Goal: Task Accomplishment & Management: Manage account settings

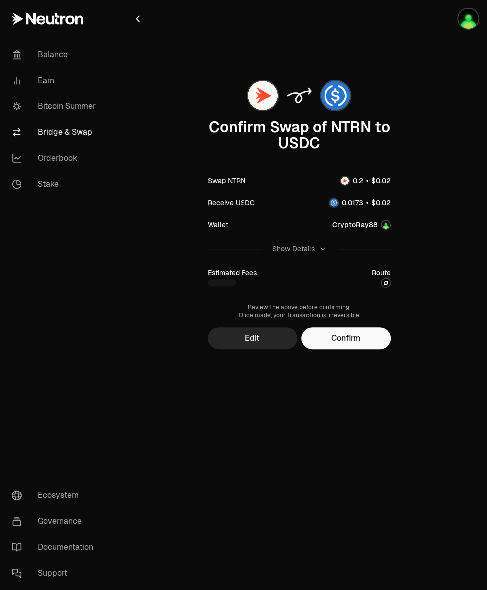
click at [356, 338] on button "Confirm" at bounding box center [346, 338] width 90 height 22
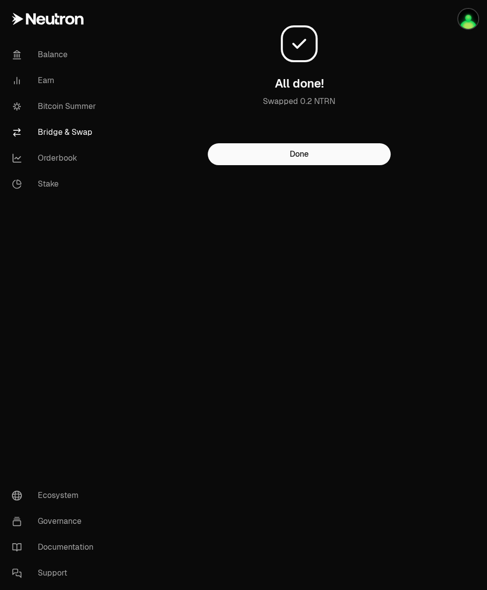
click at [343, 165] on button "Done" at bounding box center [299, 154] width 183 height 22
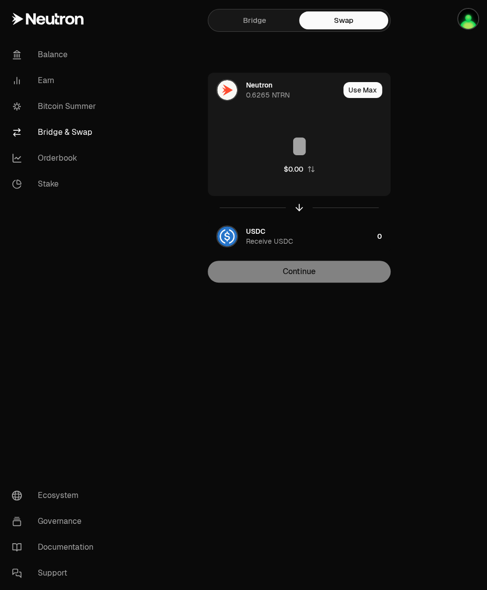
click at [236, 234] on img "button" at bounding box center [227, 236] width 20 height 20
click at [251, 235] on div "Axelar Wrapped Bitcoin" at bounding box center [285, 231] width 79 height 10
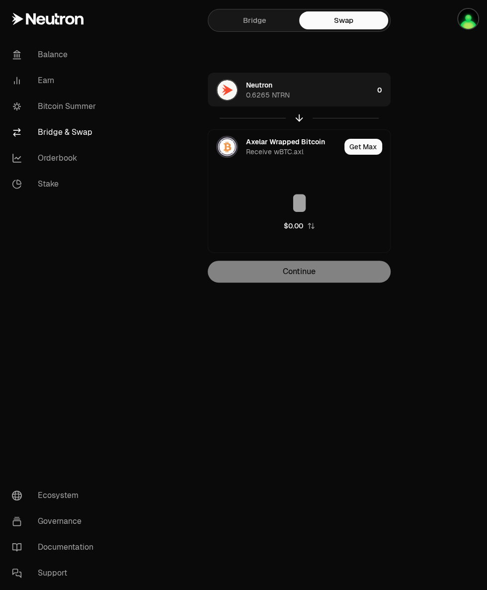
click at [232, 147] on img at bounding box center [227, 147] width 20 height 20
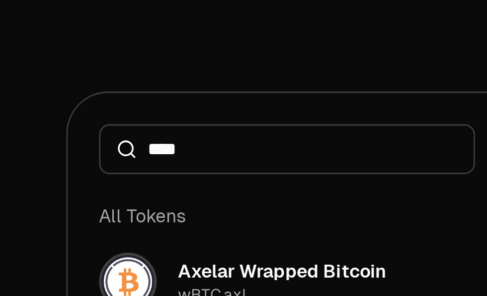
type input "****"
click at [243, 115] on div "All Tokens" at bounding box center [244, 116] width 196 height 20
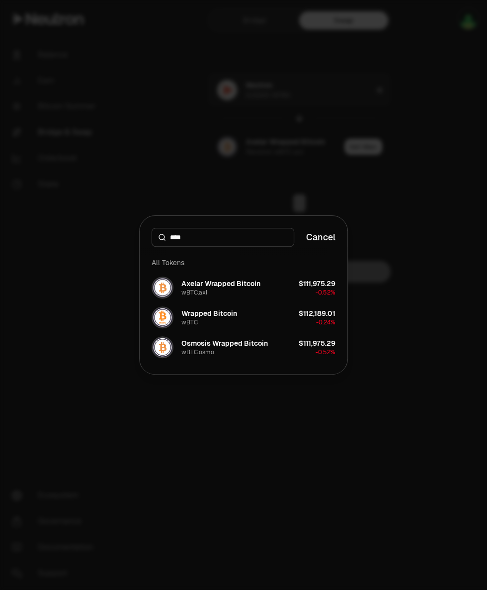
click at [229, 317] on div "Wrapped Bitcoin" at bounding box center [210, 313] width 56 height 10
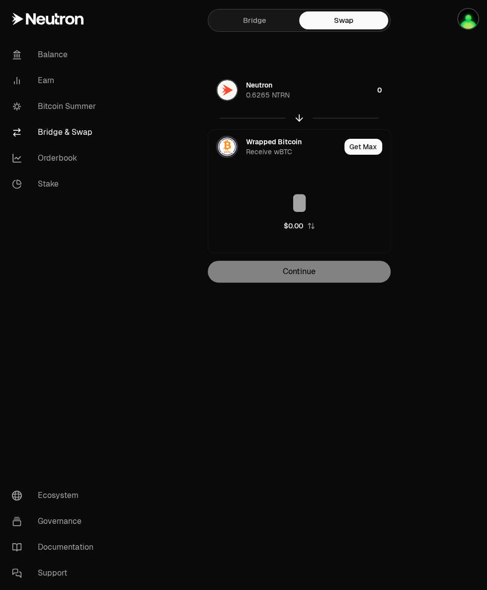
click at [383, 92] on div "0" at bounding box center [384, 90] width 13 height 34
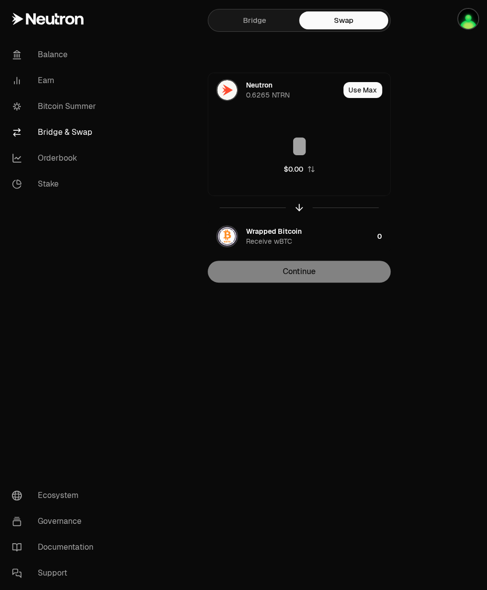
click at [331, 154] on input at bounding box center [299, 146] width 182 height 30
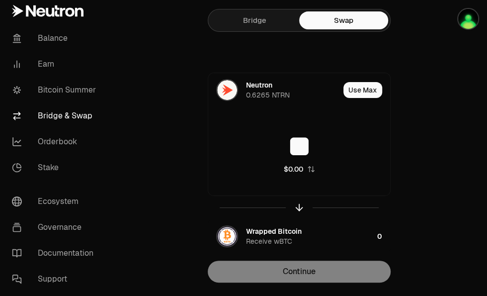
type input "***"
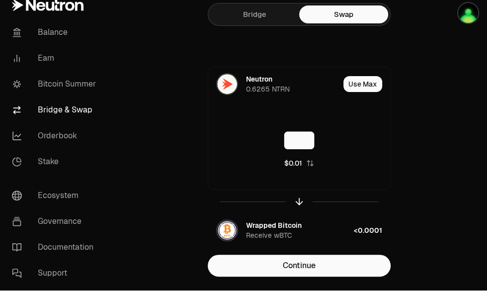
scroll to position [15, 0]
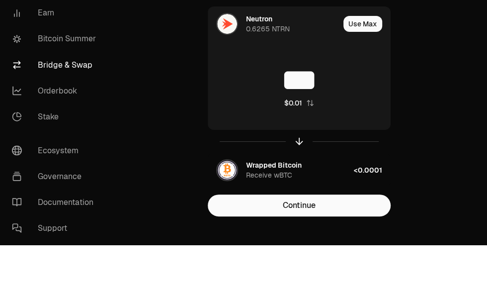
click at [339, 259] on button "Continue" at bounding box center [299, 257] width 183 height 22
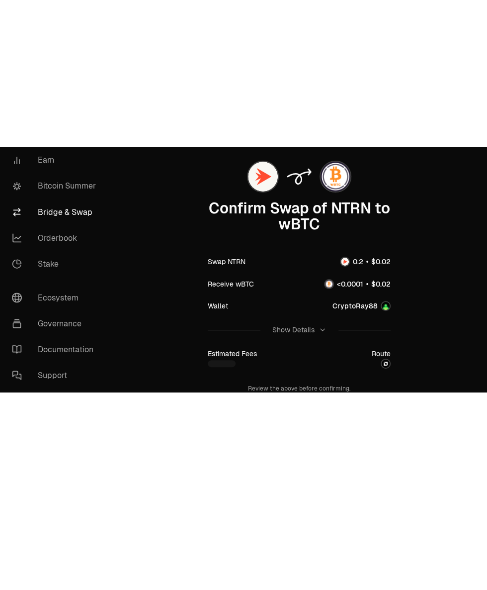
scroll to position [0, 0]
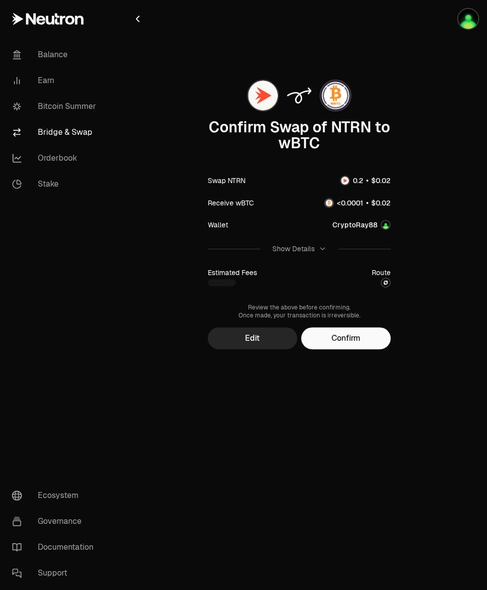
click at [356, 338] on button "Confirm" at bounding box center [346, 338] width 90 height 22
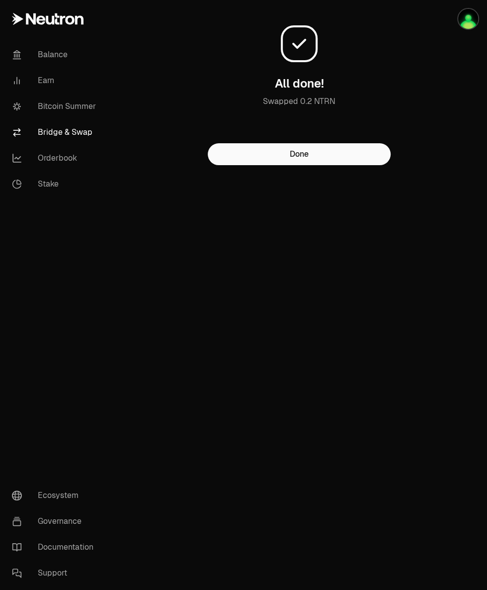
click at [321, 165] on button "Done" at bounding box center [299, 154] width 183 height 22
click at [50, 80] on link "Earn" at bounding box center [55, 81] width 103 height 26
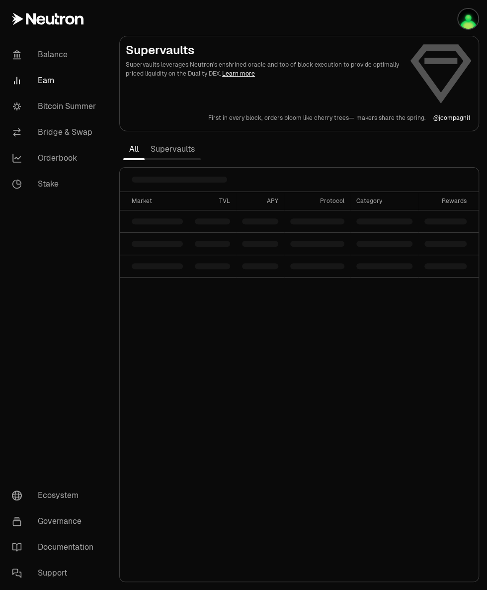
click at [341, 159] on section "Supervaults Supervaults leverages Neutron's enshrined oracle and top of block e…" at bounding box center [299, 295] width 376 height 590
click at [51, 80] on link "Earn" at bounding box center [55, 81] width 103 height 26
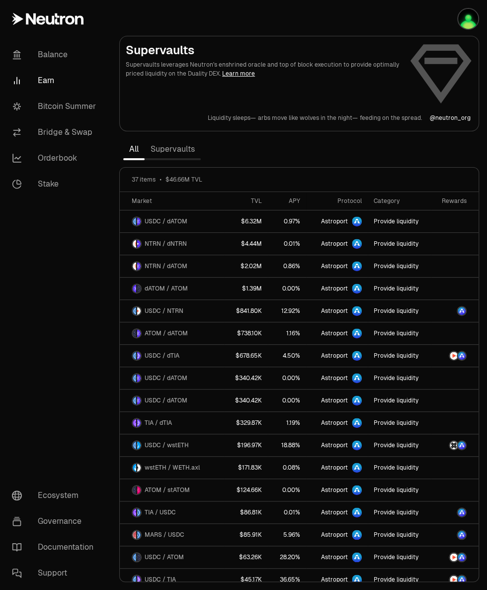
click at [76, 106] on link "Bitcoin Summer" at bounding box center [55, 107] width 103 height 26
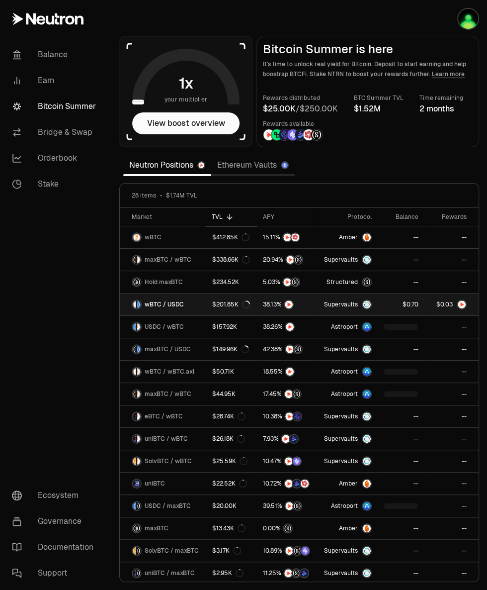
click at [175, 305] on span "wBTC / USDC" at bounding box center [164, 304] width 39 height 8
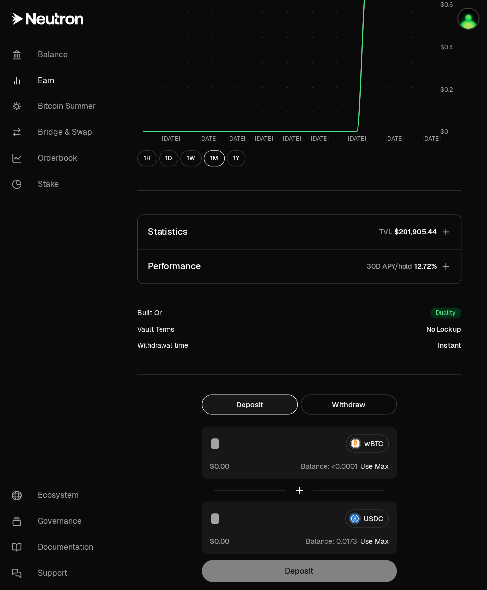
scroll to position [466, 0]
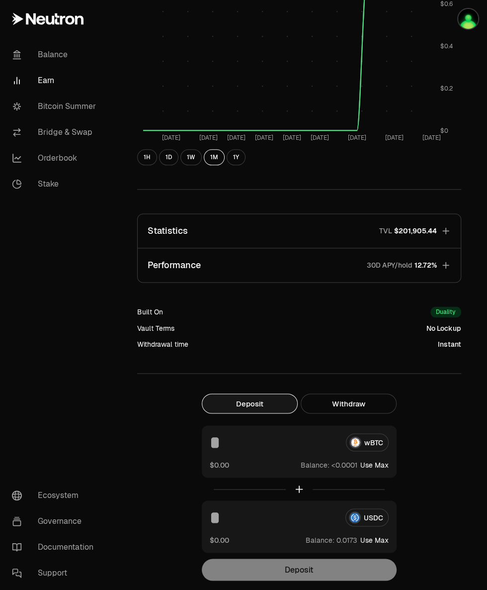
click at [373, 462] on button "Use Max" at bounding box center [375, 465] width 28 height 10
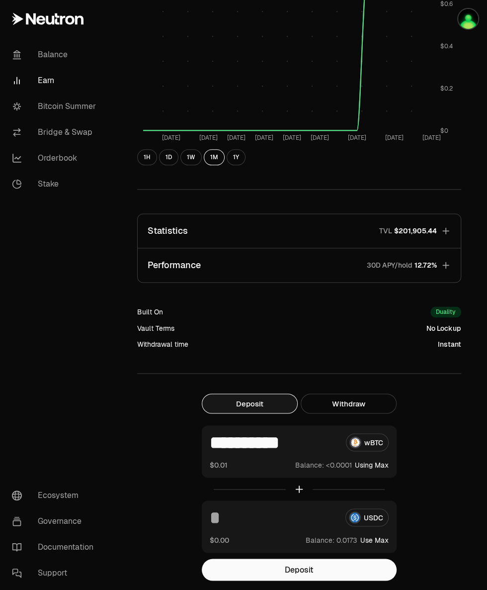
type input "**********"
click at [371, 460] on button "Using Max" at bounding box center [372, 465] width 34 height 10
click at [377, 536] on button "Use Max" at bounding box center [375, 540] width 28 height 10
type input "*******"
click at [307, 568] on button "Deposit" at bounding box center [299, 570] width 195 height 22
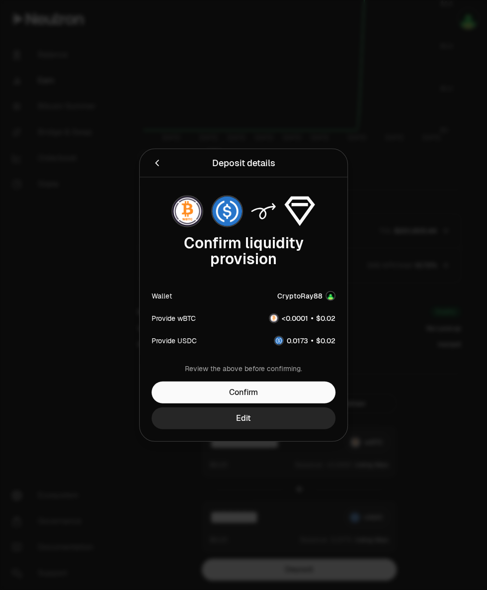
click at [281, 403] on button "Confirm" at bounding box center [244, 393] width 184 height 22
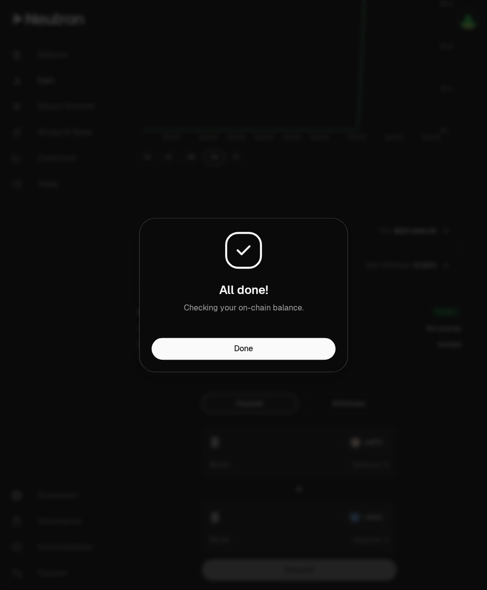
click at [302, 353] on button "Done" at bounding box center [244, 349] width 184 height 22
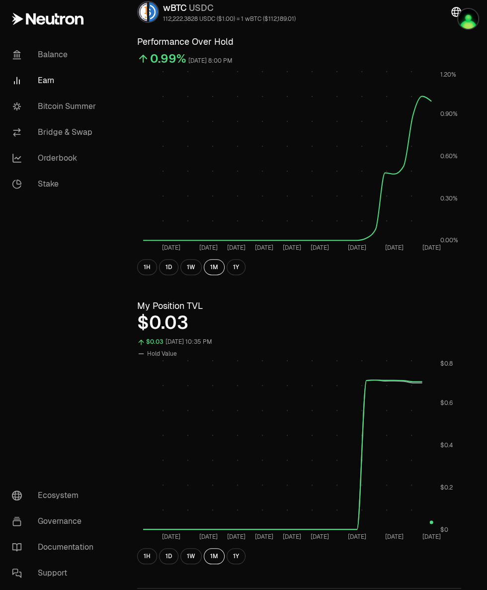
scroll to position [40, 0]
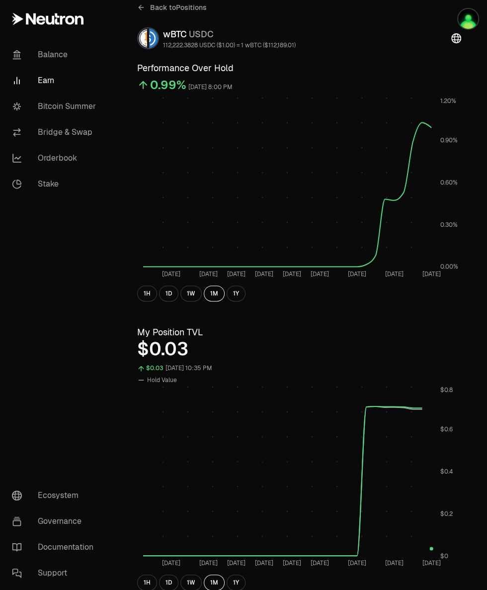
click at [79, 104] on link "Bitcoin Summer" at bounding box center [55, 107] width 103 height 26
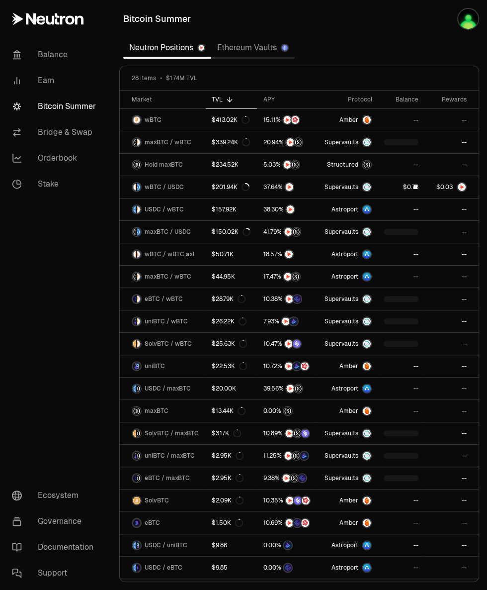
click at [58, 57] on link "Balance" at bounding box center [55, 55] width 103 height 26
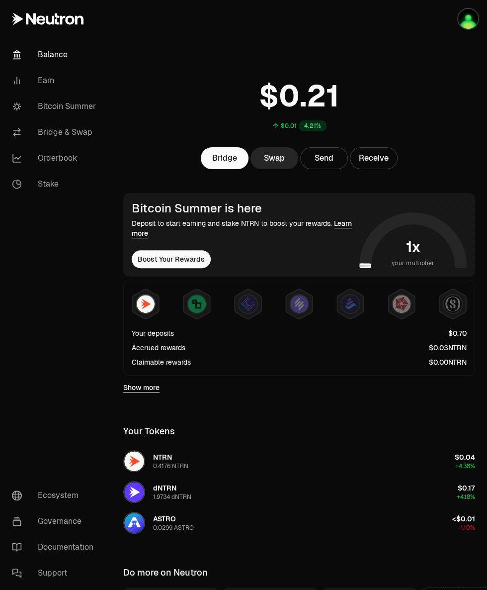
scroll to position [3, 0]
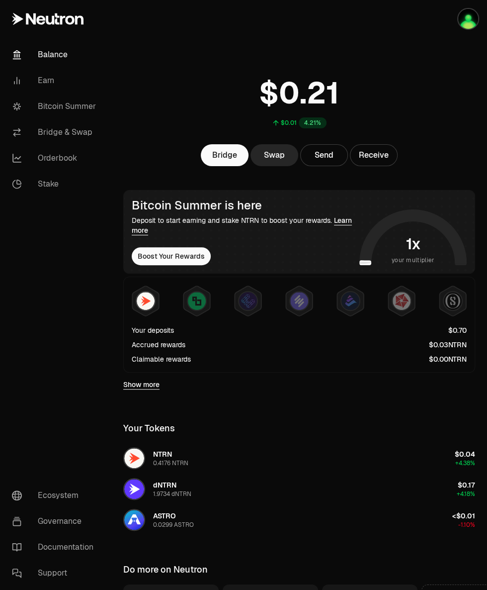
click at [182, 340] on div "Accrued rewards" at bounding box center [159, 345] width 54 height 10
click at [150, 314] on icon at bounding box center [146, 301] width 28 height 31
click at [159, 314] on icon at bounding box center [146, 301] width 28 height 31
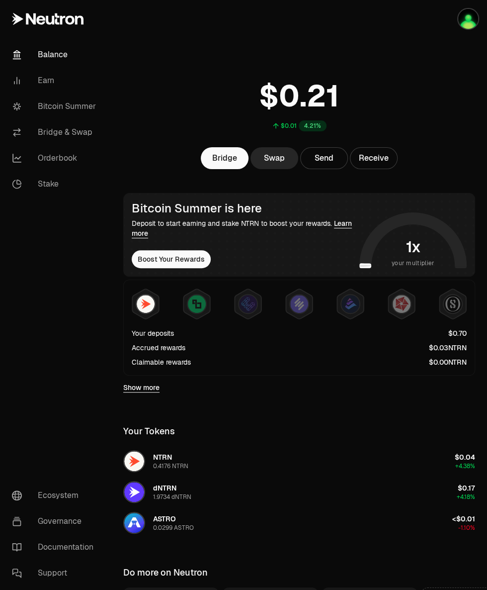
click at [56, 180] on link "Stake" at bounding box center [55, 184] width 103 height 26
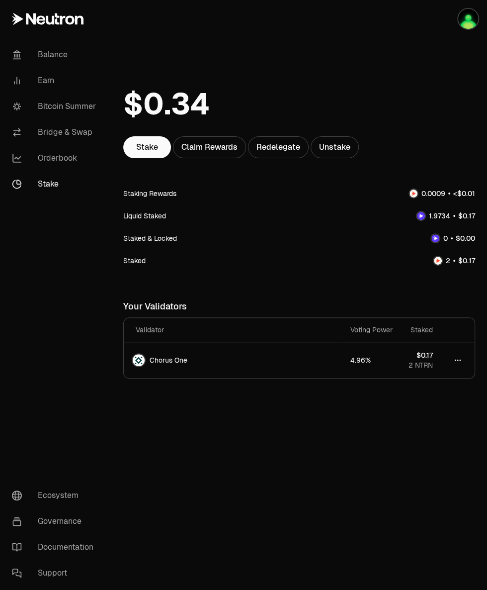
click at [206, 145] on div "Claim Rewards" at bounding box center [209, 147] width 73 height 22
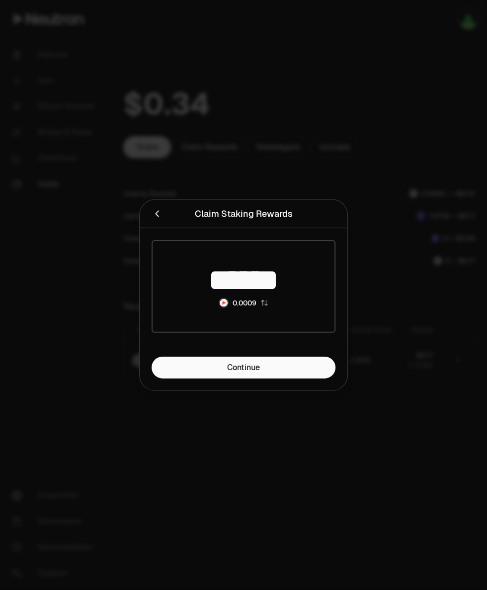
click at [158, 213] on icon "Close" at bounding box center [157, 213] width 11 height 11
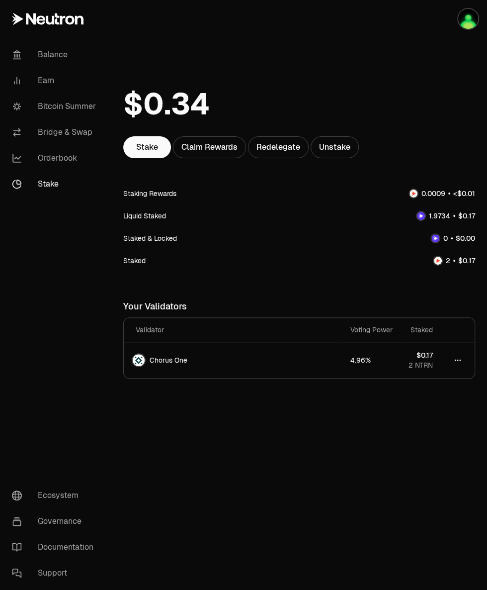
click at [159, 217] on div "Liquid Staked" at bounding box center [144, 216] width 43 height 10
click at [150, 215] on div "Liquid Staked" at bounding box center [144, 216] width 43 height 10
click at [453, 239] on div at bounding box center [452, 238] width 2 height 2
click at [445, 239] on span "0 1 2 3 4 5 6 7 8 9" at bounding box center [445, 238] width 11 height 10
click at [158, 244] on div "Staked & Locked" at bounding box center [299, 238] width 352 height 22
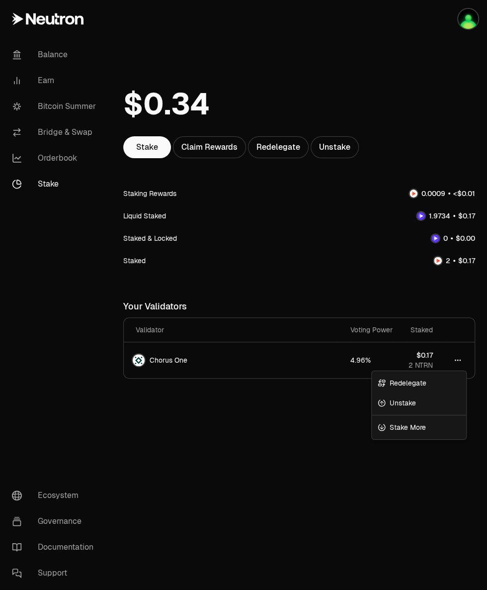
click at [458, 359] on html "Balance Earn Bitcoin Summer Bridge & Swap Orderbook Stake Ecosystem Governance …" at bounding box center [243, 295] width 487 height 590
click at [421, 428] on span "Stake More" at bounding box center [408, 427] width 36 height 10
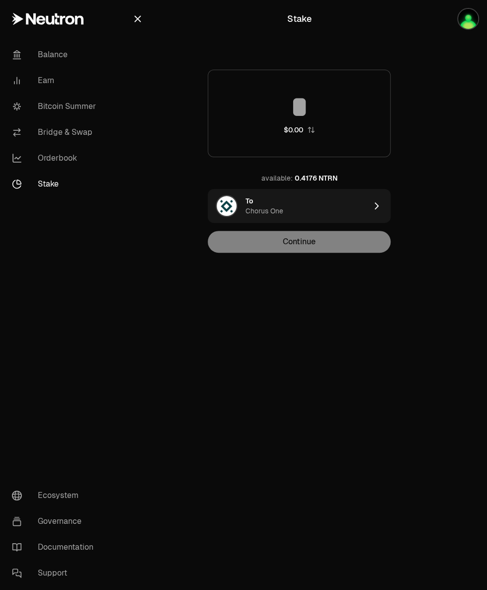
click at [275, 211] on div "Chorus One" at bounding box center [265, 211] width 38 height 10
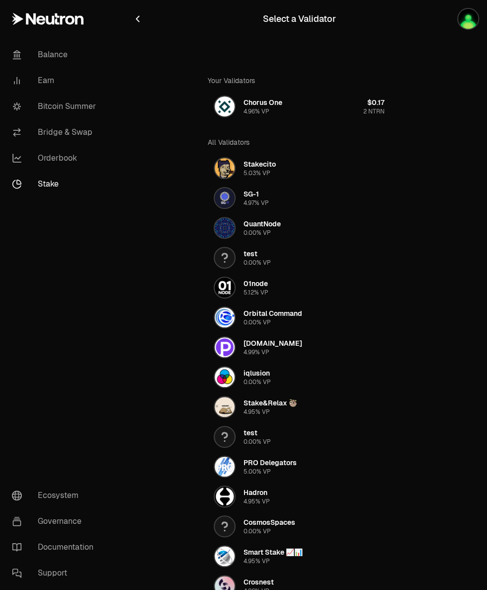
click at [139, 21] on icon "button" at bounding box center [137, 18] width 3 height 5
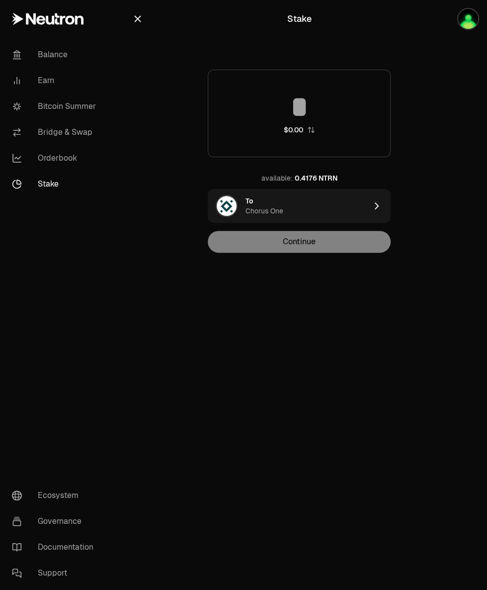
click at [335, 100] on input at bounding box center [299, 107] width 182 height 30
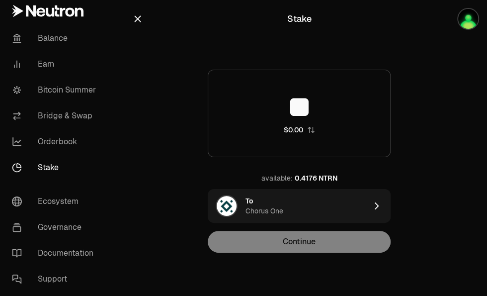
type input "***"
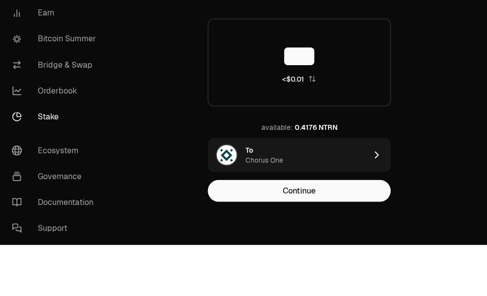
click at [339, 232] on button "Continue" at bounding box center [299, 242] width 183 height 22
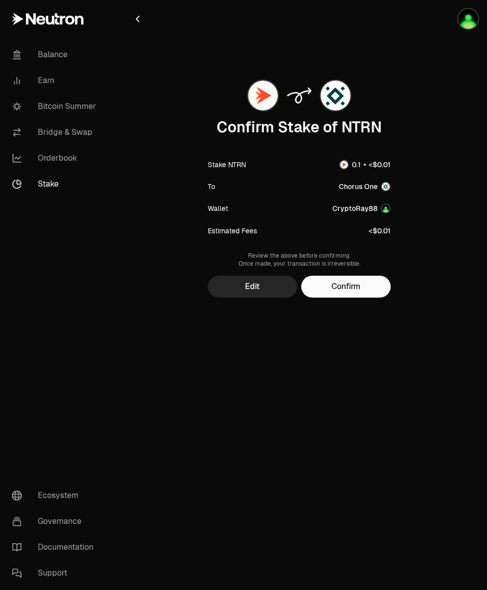
click at [357, 286] on button "Confirm" at bounding box center [346, 287] width 90 height 22
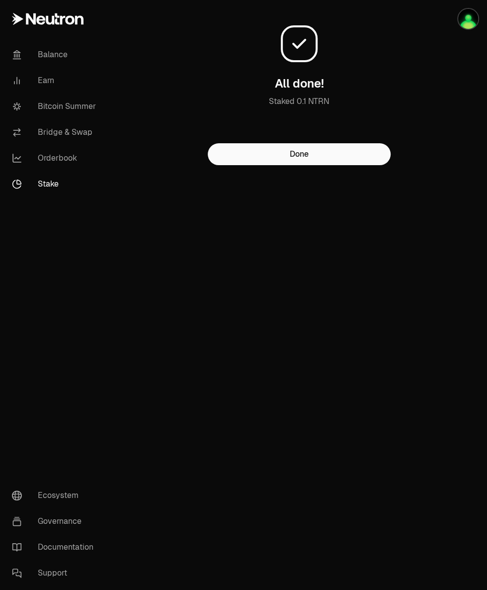
click at [363, 165] on button "Done" at bounding box center [299, 154] width 183 height 22
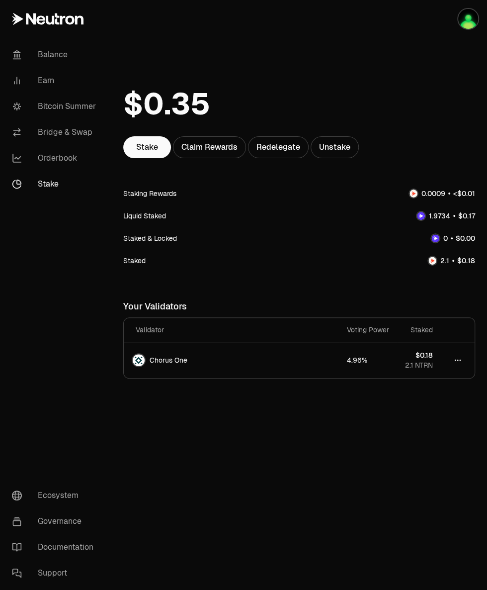
click at [156, 193] on div "Staking Rewards" at bounding box center [149, 194] width 53 height 10
click at [166, 215] on div "Liquid Staked" at bounding box center [299, 215] width 352 height 22
click at [227, 145] on div "Claim Rewards" at bounding box center [209, 147] width 73 height 22
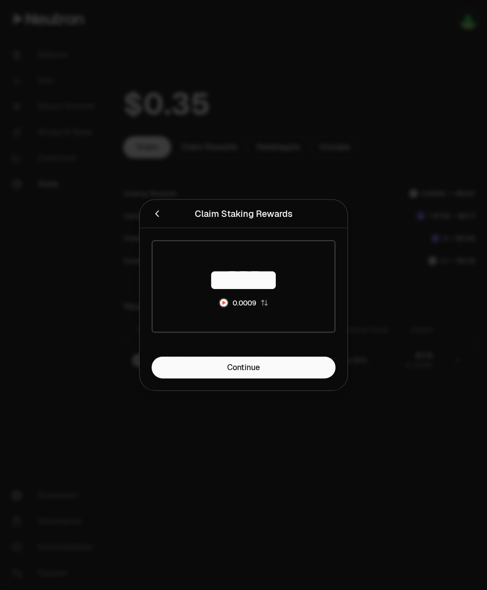
click at [157, 214] on icon "Close" at bounding box center [157, 213] width 11 height 11
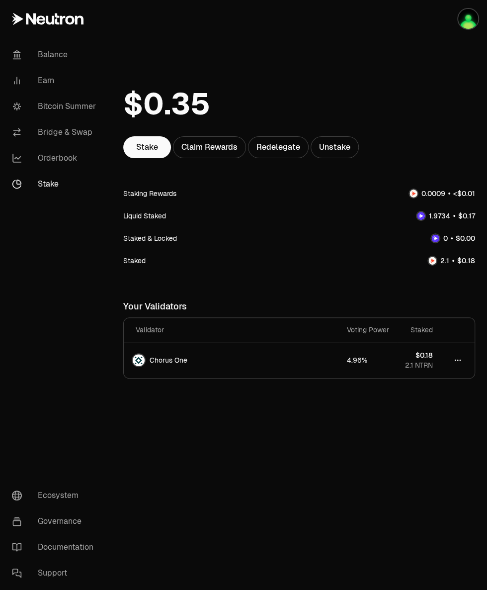
click at [152, 210] on div "Liquid Staked" at bounding box center [299, 215] width 352 height 22
click at [150, 218] on div "Liquid Staked" at bounding box center [144, 216] width 43 height 10
click at [153, 212] on div "Liquid Staked" at bounding box center [144, 216] width 43 height 10
click at [147, 145] on link "Stake" at bounding box center [147, 147] width 48 height 22
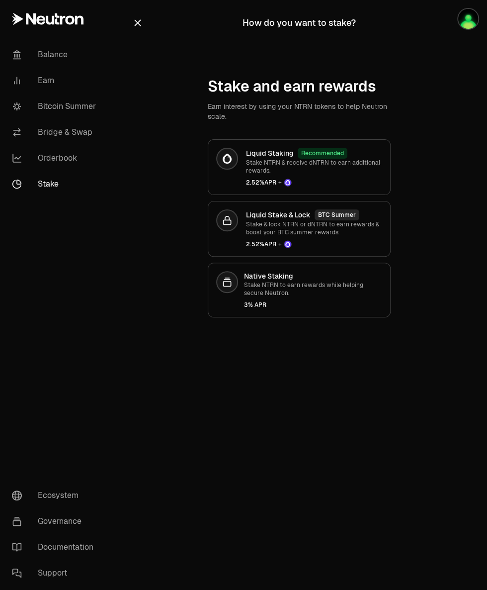
click at [145, 147] on div "Stake and earn rewards Earn interest by using your NTRN tokens to help Neutron …" at bounding box center [299, 198] width 334 height 240
click at [333, 230] on p "Stake & lock NTRN or dNTRN to earn rewards & boost your BTC summer rewards." at bounding box center [314, 228] width 136 height 16
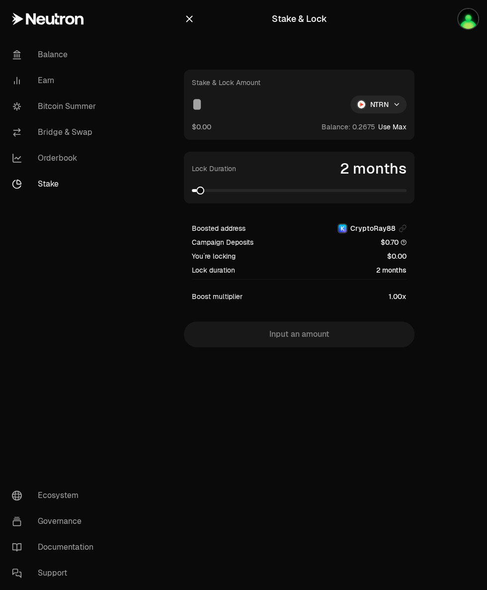
click at [232, 111] on input at bounding box center [267, 105] width 151 height 18
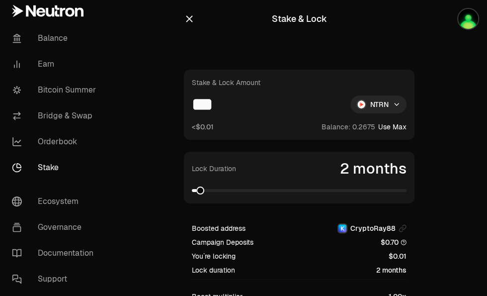
type input "***"
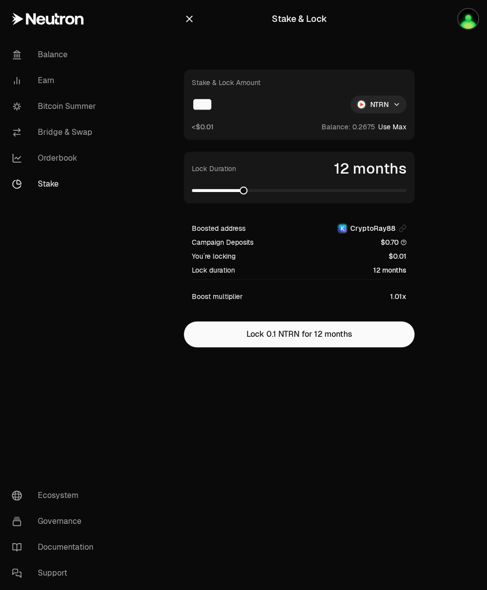
click at [318, 332] on button "Lock 0.1 NTRN for 12 months" at bounding box center [299, 334] width 231 height 26
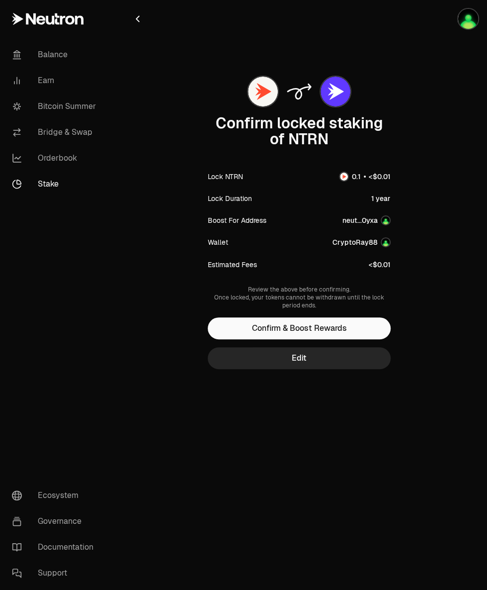
click at [340, 325] on button "Confirm & Boost Rewards" at bounding box center [299, 328] width 183 height 22
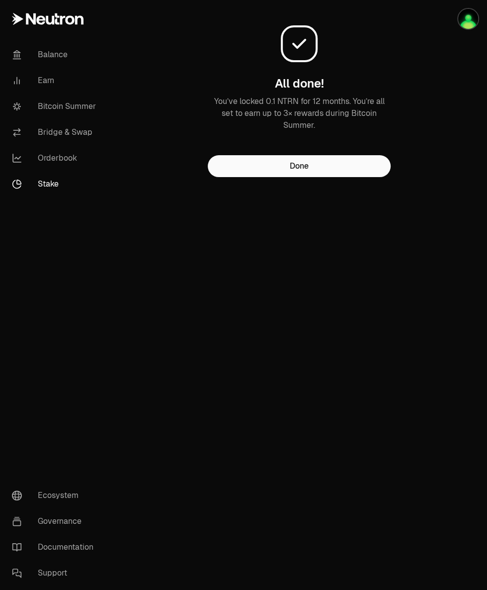
click at [339, 177] on button "Done" at bounding box center [299, 166] width 183 height 22
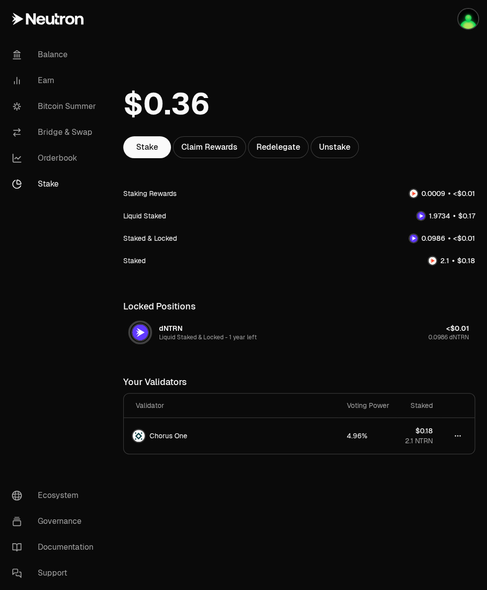
click at [170, 335] on span "Liquid Staked & Locked -" at bounding box center [194, 337] width 70 height 8
